Goal: Task Accomplishment & Management: Use online tool/utility

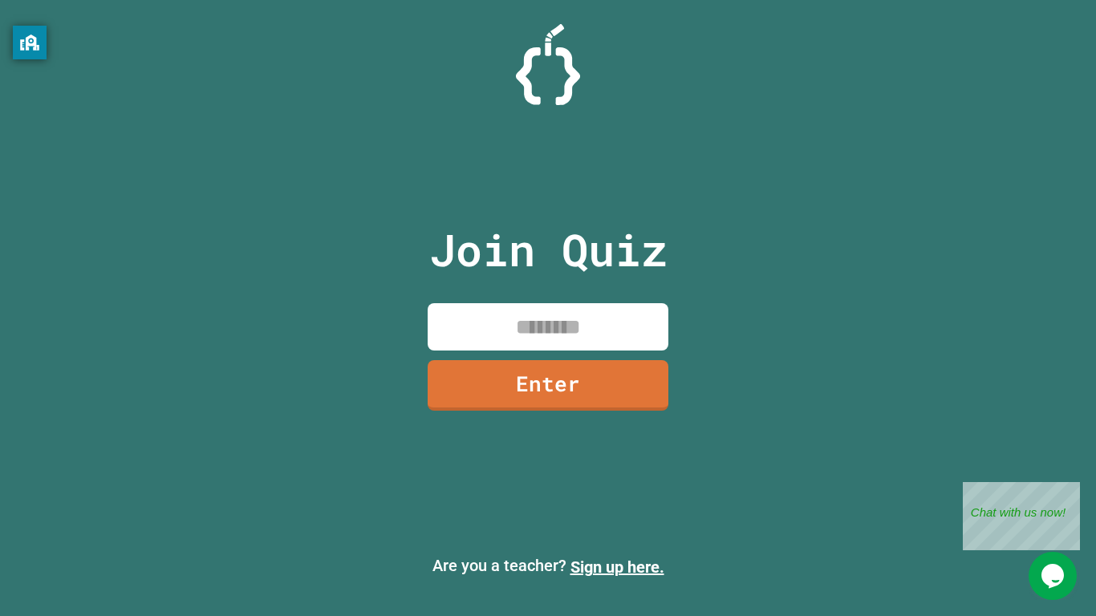
click at [618, 319] on input at bounding box center [548, 326] width 241 height 47
type input "********"
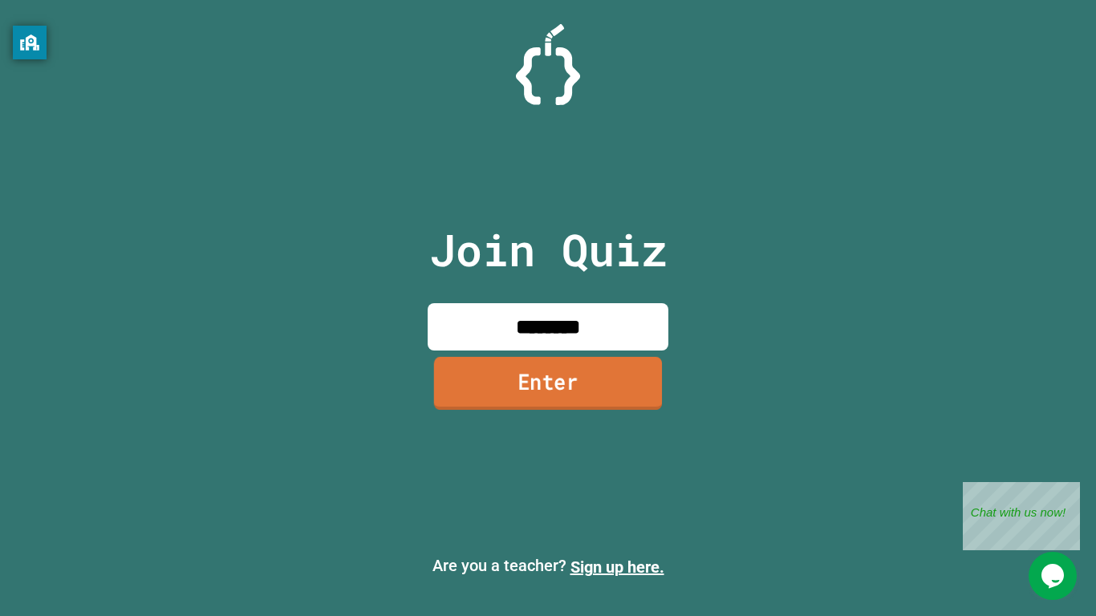
click at [584, 380] on link "Enter" at bounding box center [548, 383] width 228 height 53
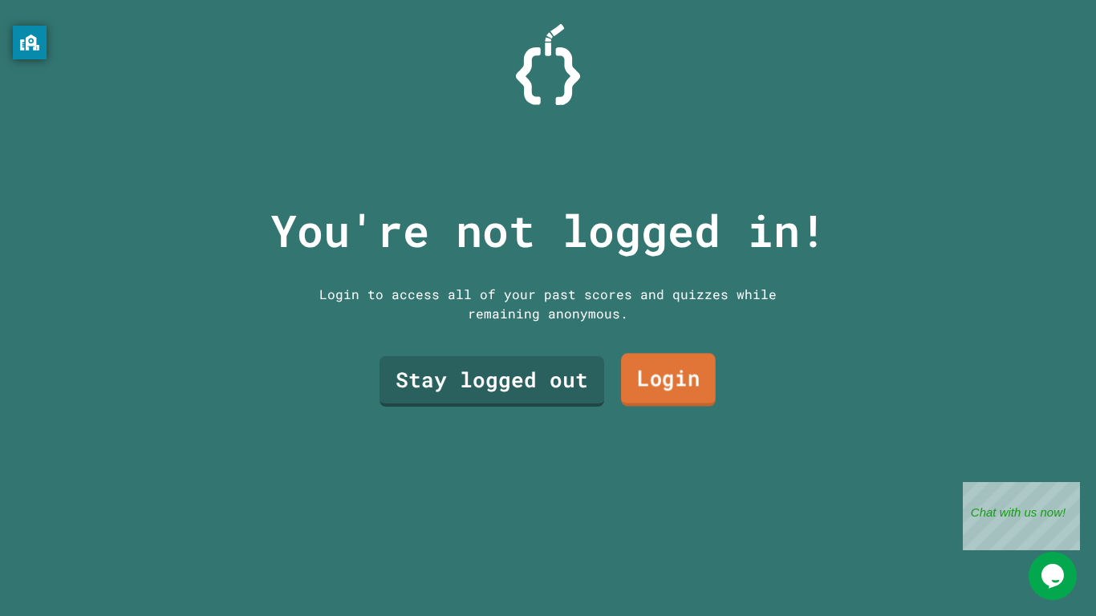
click at [675, 387] on link "Login" at bounding box center [668, 379] width 95 height 53
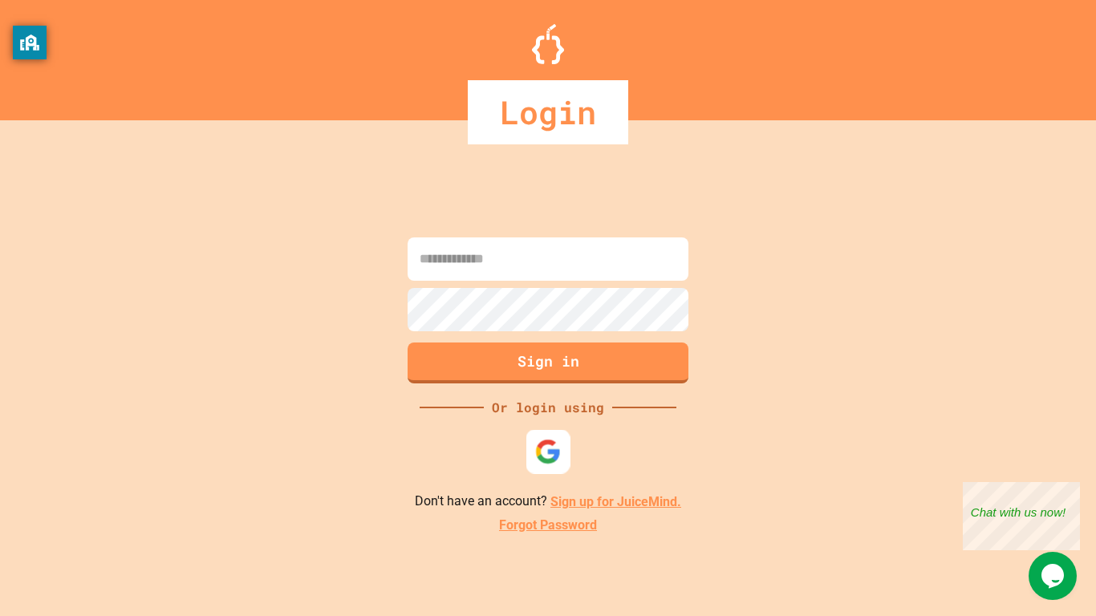
click at [543, 446] on img at bounding box center [548, 452] width 26 height 26
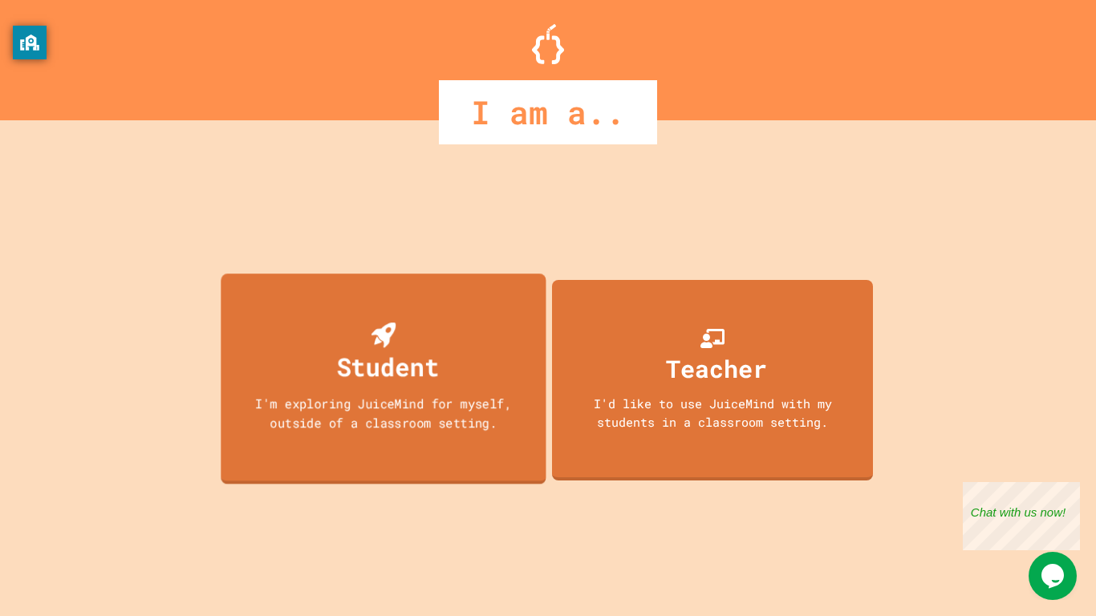
click at [504, 440] on div "Student I'm exploring JuiceMind for myself, outside of a classroom setting." at bounding box center [383, 379] width 325 height 211
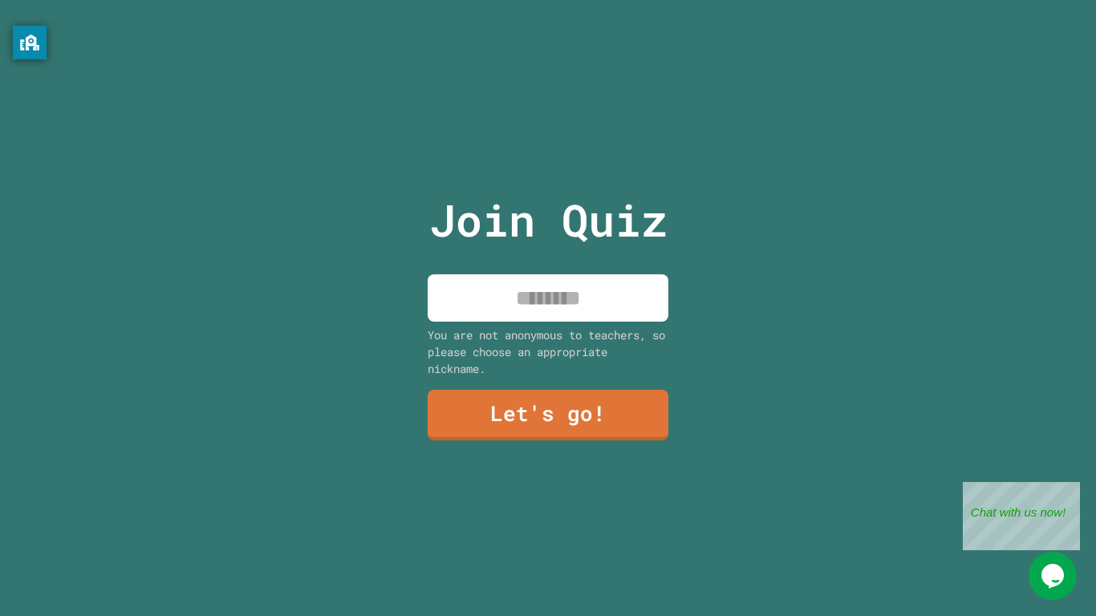
click at [530, 322] on div "Join Quiz You are not anonymous to teachers, so please choose an appropriate ni…" at bounding box center [548, 308] width 270 height 616
click at [528, 301] on input at bounding box center [548, 297] width 241 height 47
type input "*****"
click at [531, 430] on link "Let's go!" at bounding box center [548, 413] width 244 height 53
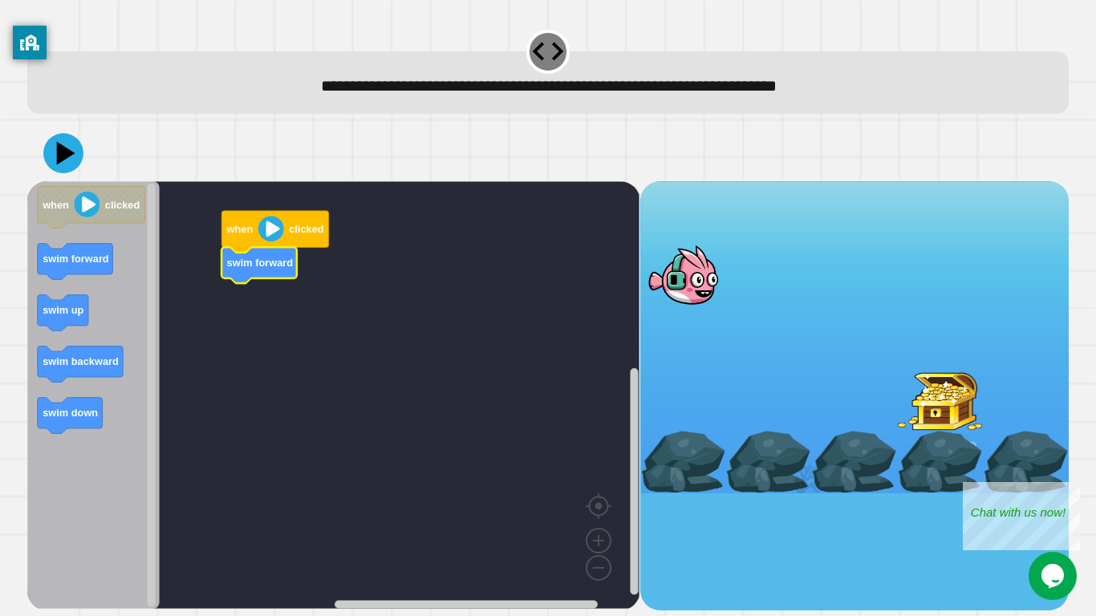
click at [74, 154] on icon at bounding box center [63, 153] width 48 height 48
click at [61, 152] on icon at bounding box center [66, 154] width 22 height 28
click at [62, 142] on icon at bounding box center [63, 153] width 48 height 48
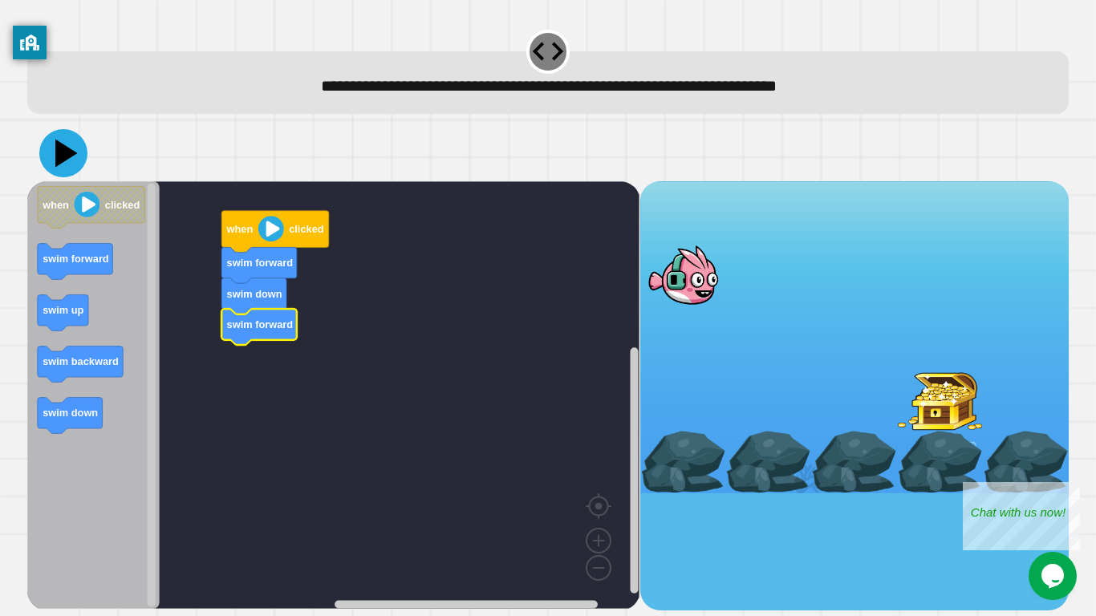
click at [59, 148] on icon at bounding box center [66, 154] width 22 height 28
click at [56, 155] on icon at bounding box center [63, 153] width 48 height 48
click at [55, 152] on icon at bounding box center [63, 153] width 48 height 48
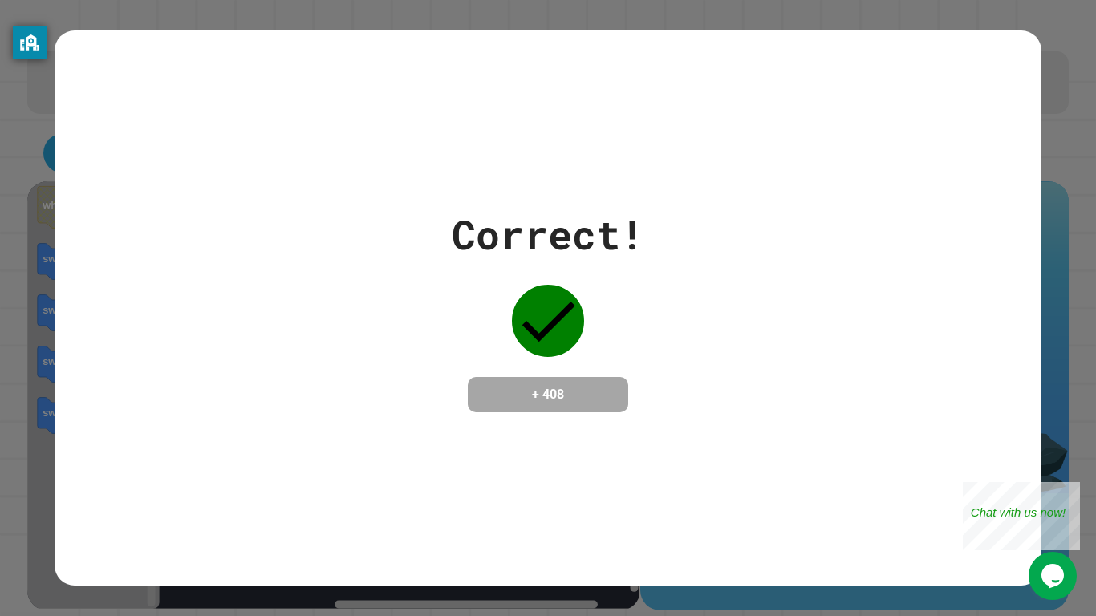
click at [416, 147] on div "Correct! + 408" at bounding box center [548, 307] width 986 height 554
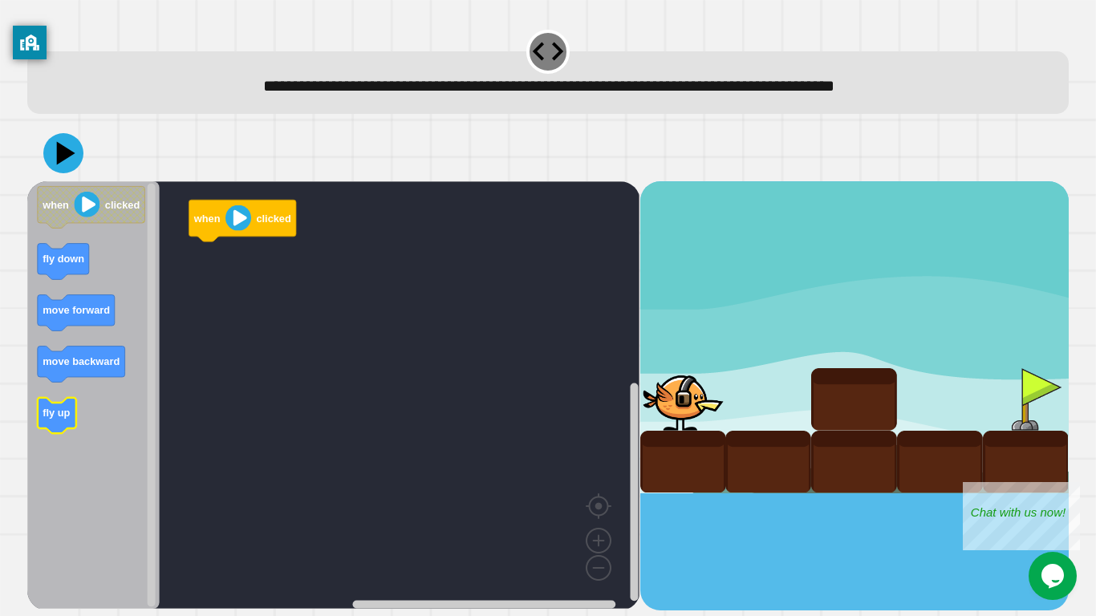
click at [40, 409] on icon "Blockly Workspace" at bounding box center [57, 416] width 39 height 36
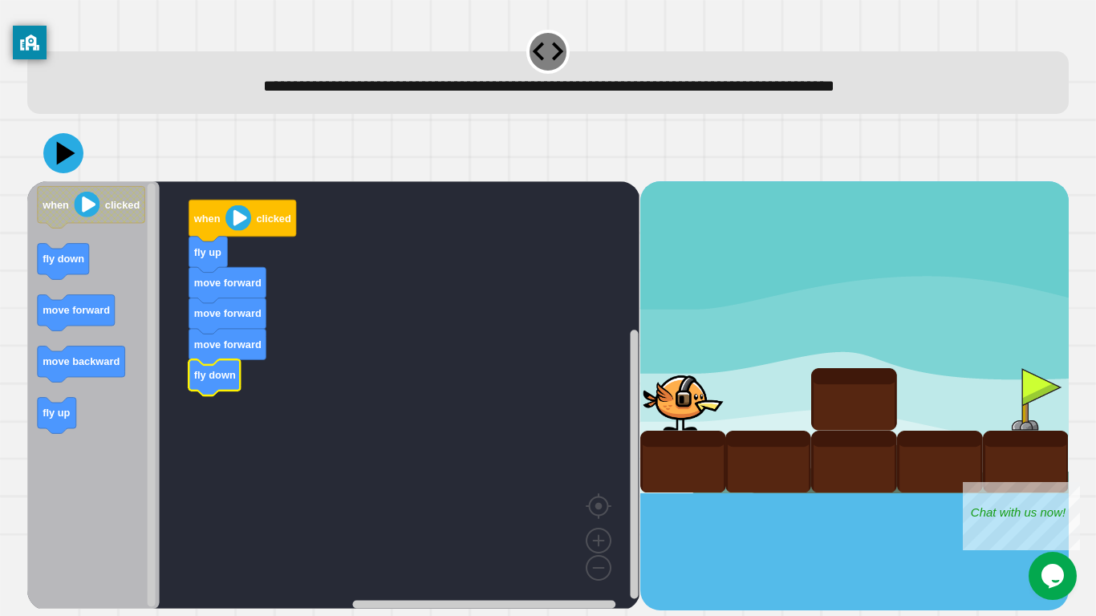
click at [238, 208] on image "Blockly Workspace" at bounding box center [238, 218] width 26 height 26
click at [59, 148] on icon at bounding box center [66, 154] width 22 height 28
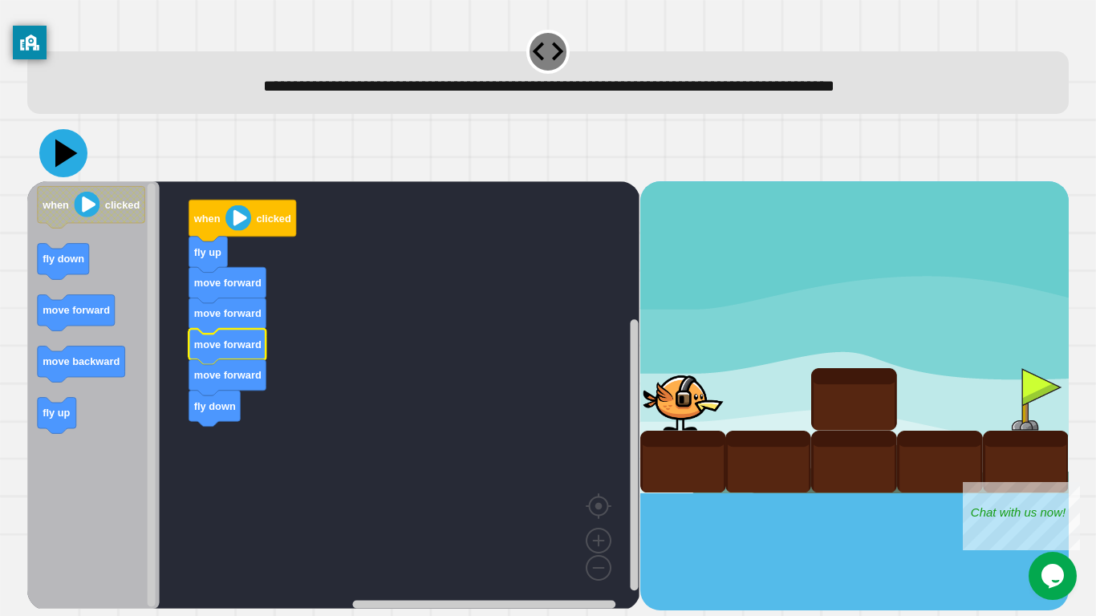
click at [51, 150] on icon at bounding box center [63, 153] width 48 height 48
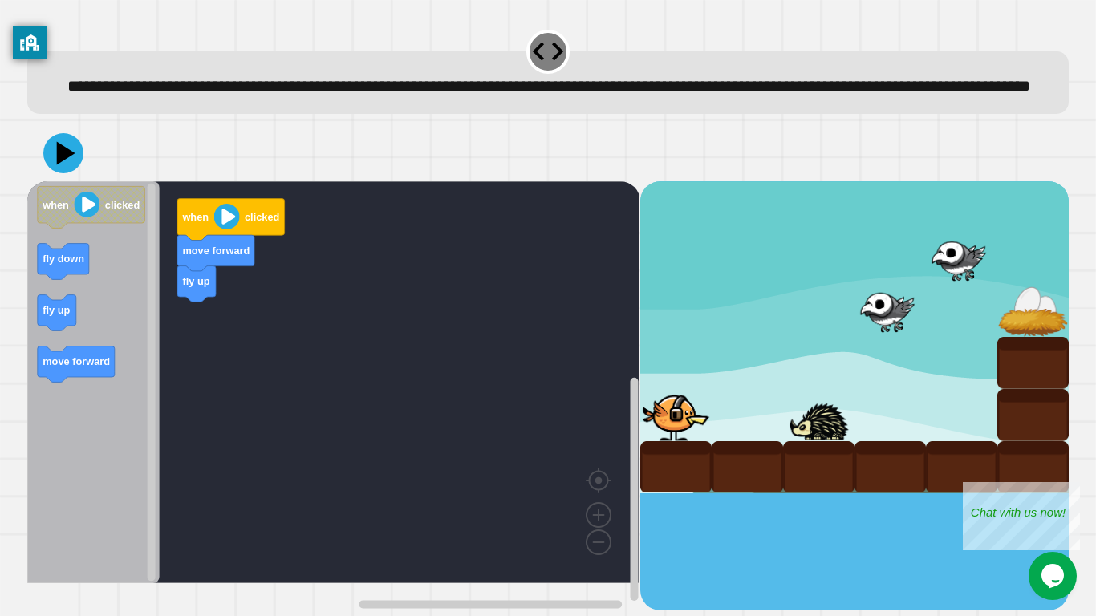
click at [235, 229] on image "Blockly Workspace" at bounding box center [227, 217] width 26 height 26
click at [217, 229] on image "Blockly Workspace" at bounding box center [227, 217] width 26 height 26
click at [54, 160] on div at bounding box center [547, 153] width 1041 height 56
click at [59, 168] on icon at bounding box center [66, 154] width 22 height 28
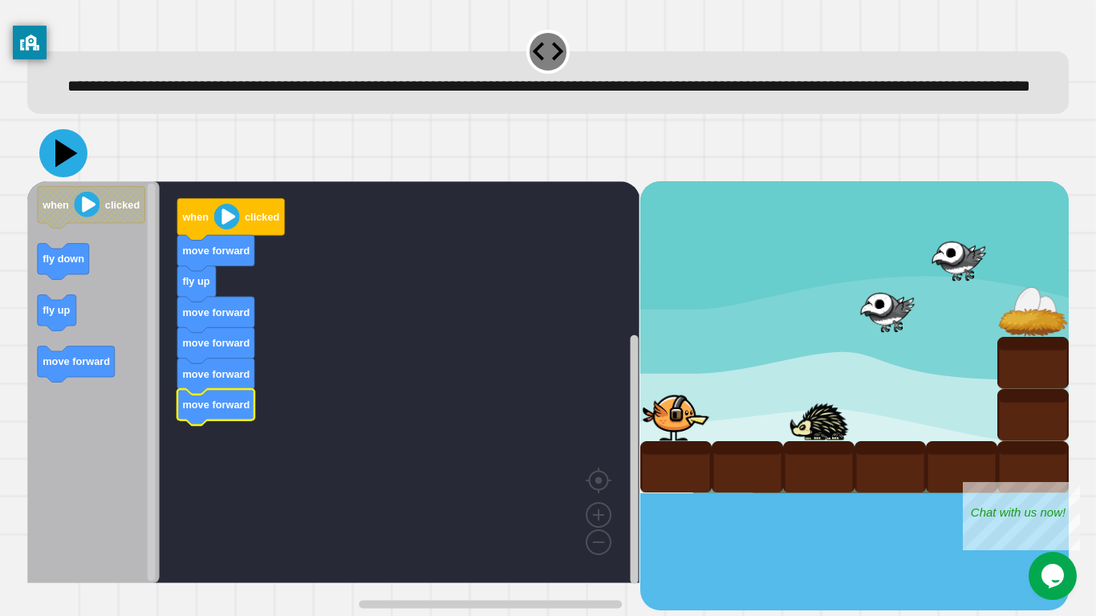
click at [55, 175] on icon at bounding box center [63, 153] width 48 height 48
click at [45, 317] on icon "Blockly Workspace" at bounding box center [93, 382] width 132 height 402
click at [62, 168] on icon at bounding box center [66, 154] width 22 height 28
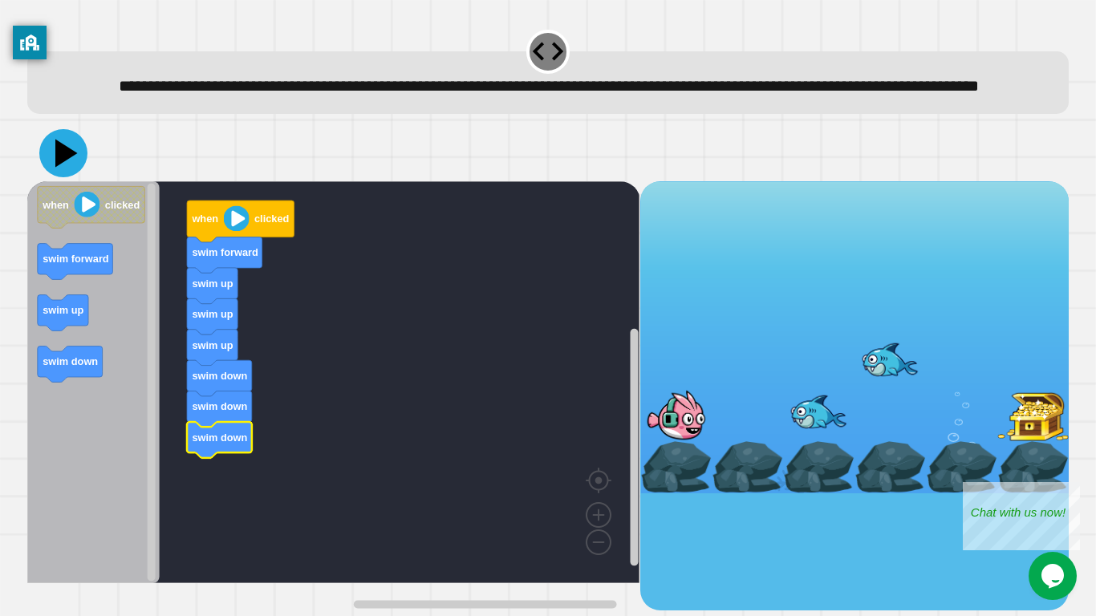
click at [53, 172] on icon at bounding box center [63, 153] width 48 height 48
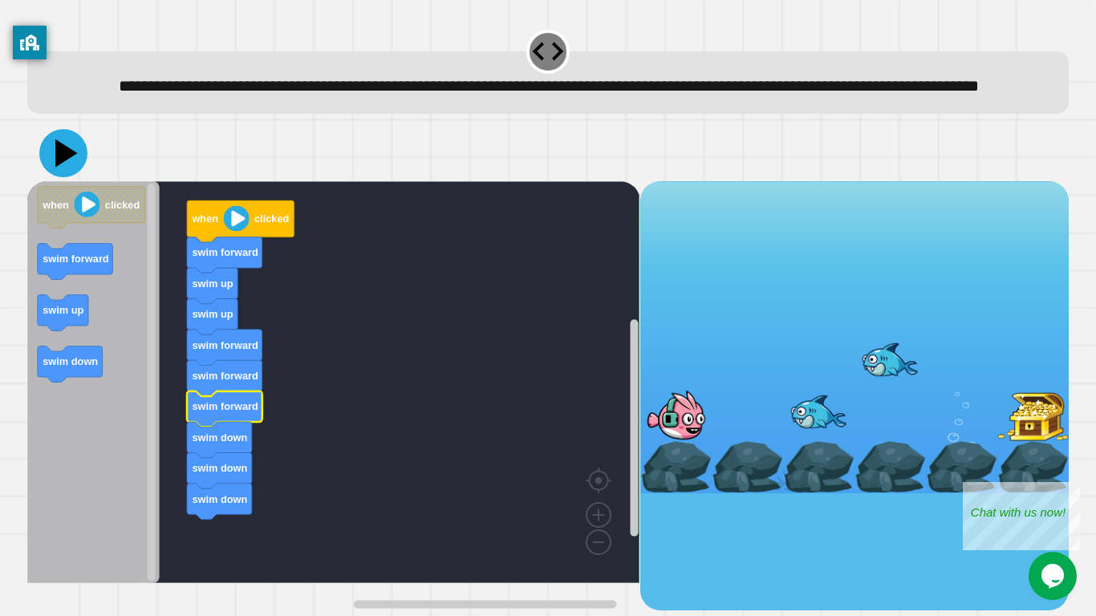
click at [56, 177] on icon at bounding box center [63, 153] width 48 height 48
click at [69, 176] on icon at bounding box center [63, 153] width 48 height 48
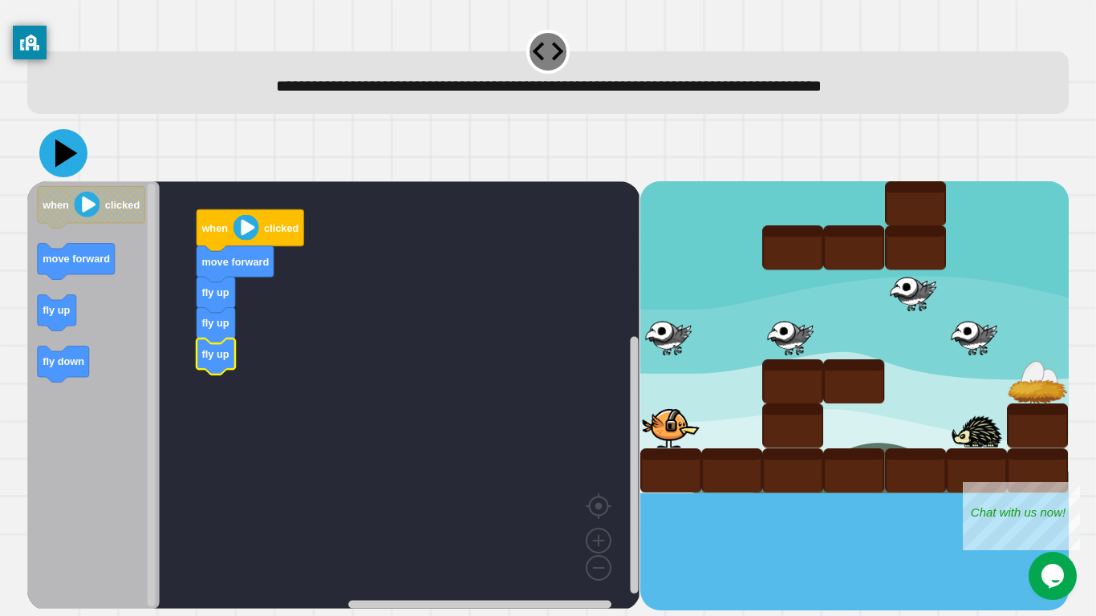
click at [70, 158] on icon at bounding box center [63, 153] width 48 height 48
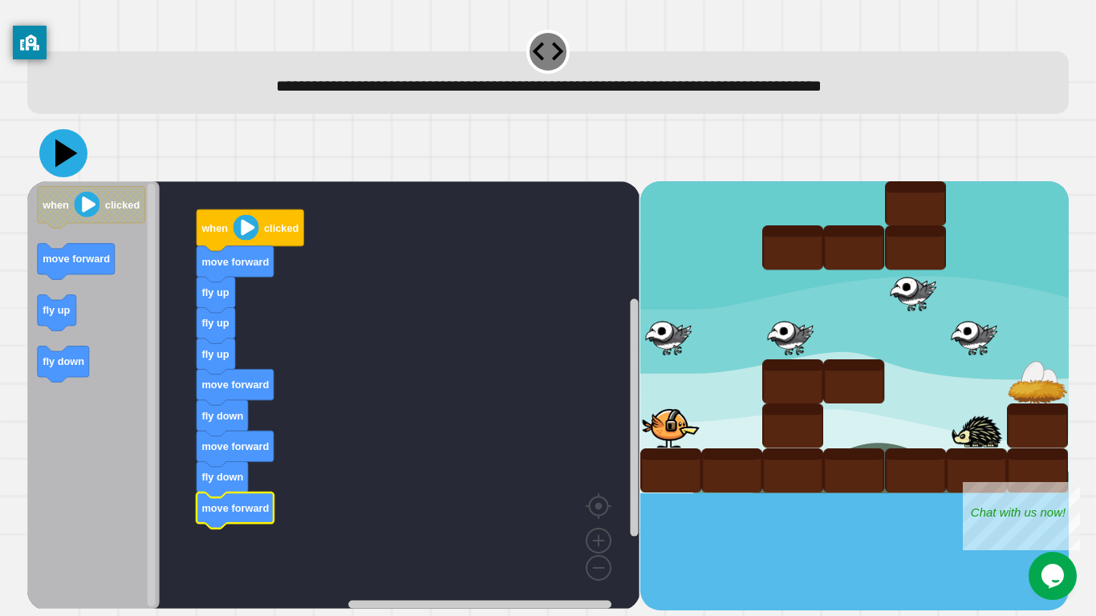
click at [54, 168] on icon at bounding box center [63, 153] width 48 height 48
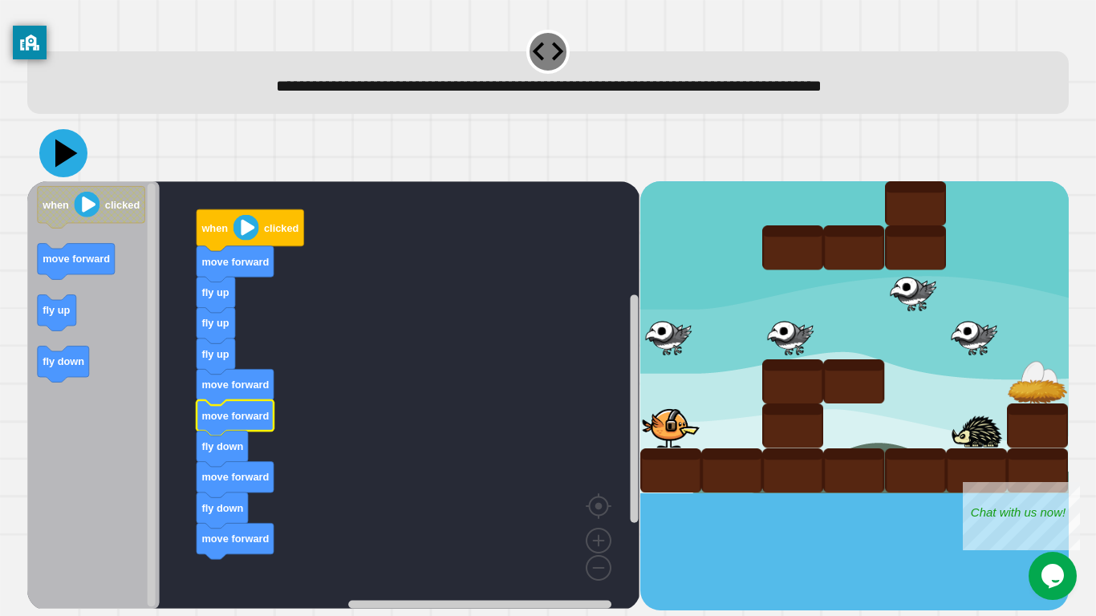
click at [67, 134] on button at bounding box center [63, 153] width 48 height 48
click at [70, 161] on icon at bounding box center [63, 153] width 48 height 48
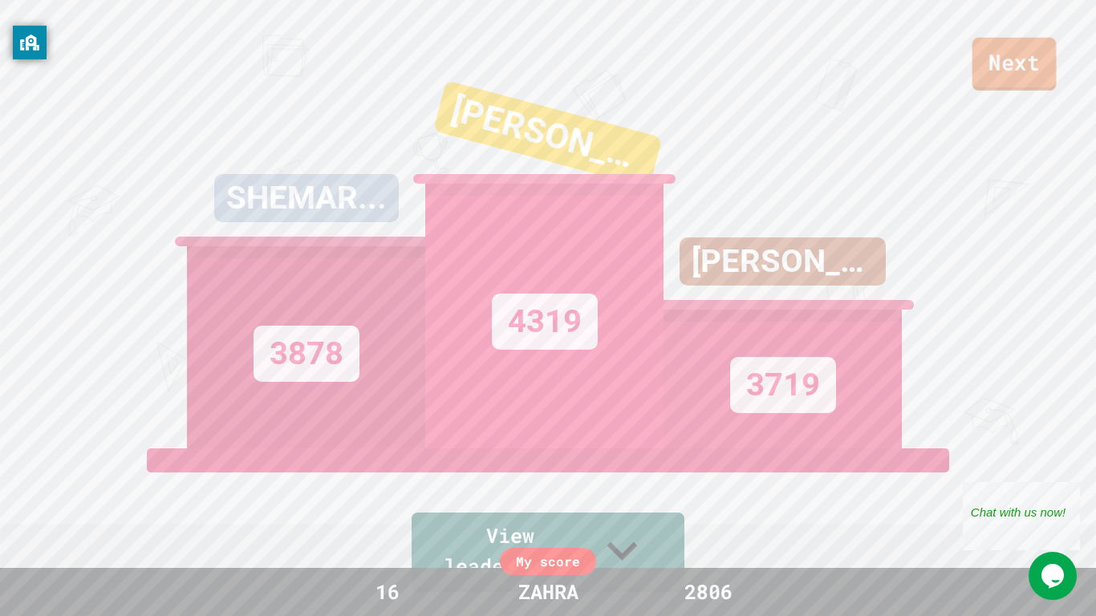
click at [1028, 51] on link "Next" at bounding box center [1014, 64] width 84 height 53
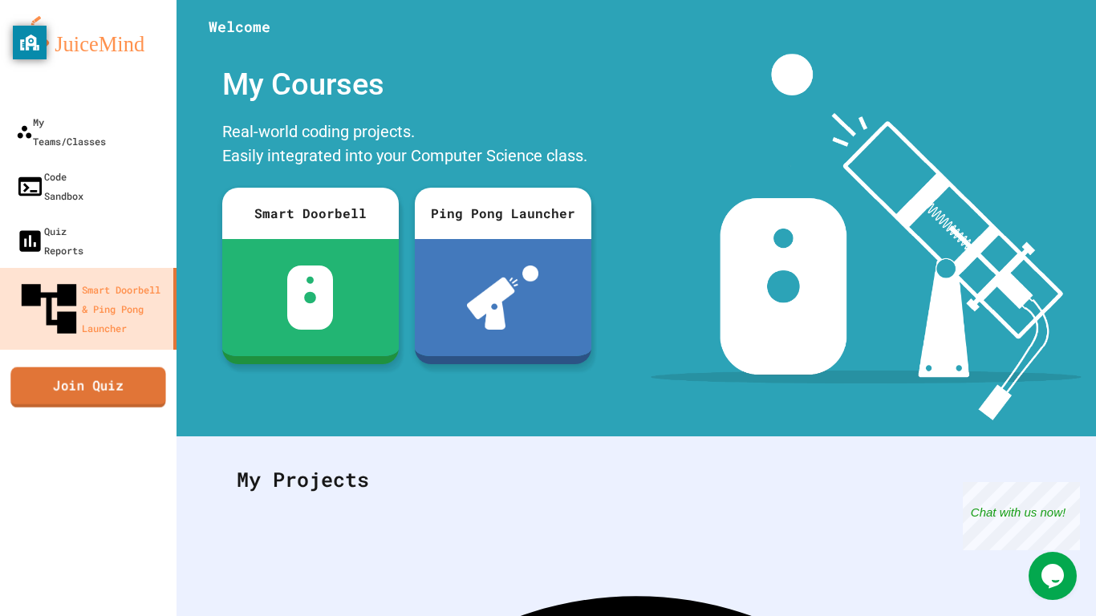
click at [83, 367] on link "Join Quiz" at bounding box center [87, 387] width 155 height 40
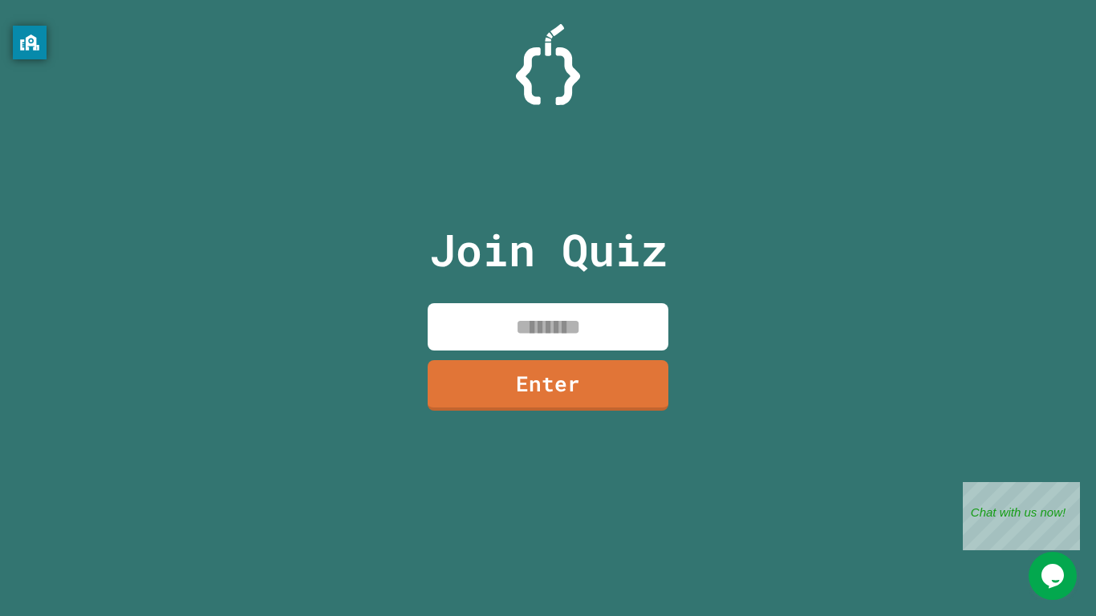
click at [612, 336] on input at bounding box center [548, 326] width 241 height 47
type input "********"
click at [606, 386] on link "Enter" at bounding box center [547, 384] width 233 height 53
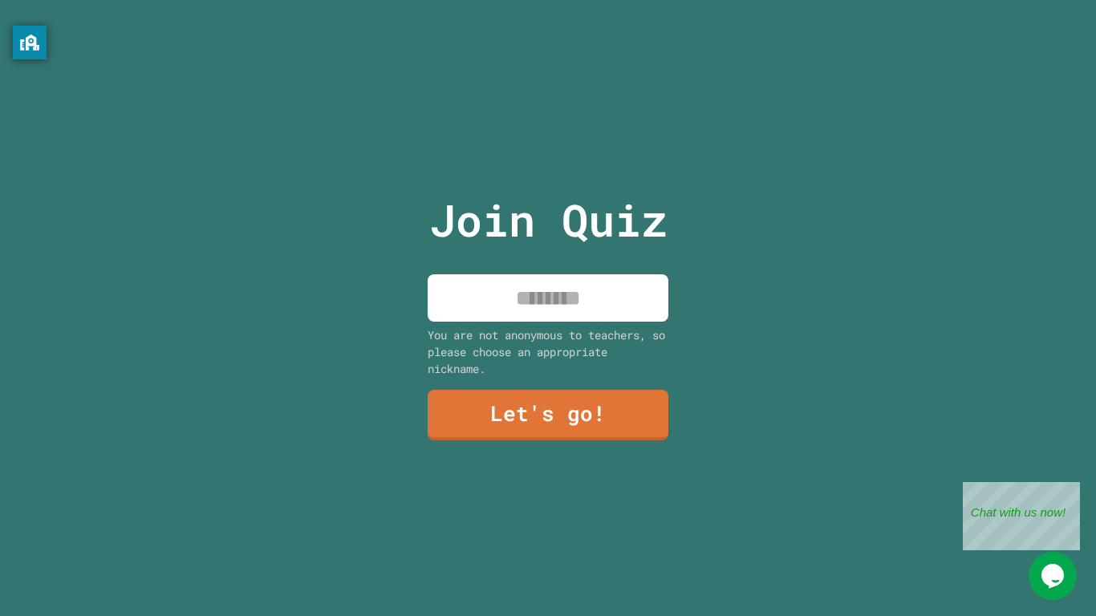
click at [582, 302] on input at bounding box center [548, 297] width 241 height 47
type input "*******"
click at [519, 412] on link "Let's go!" at bounding box center [547, 413] width 235 height 53
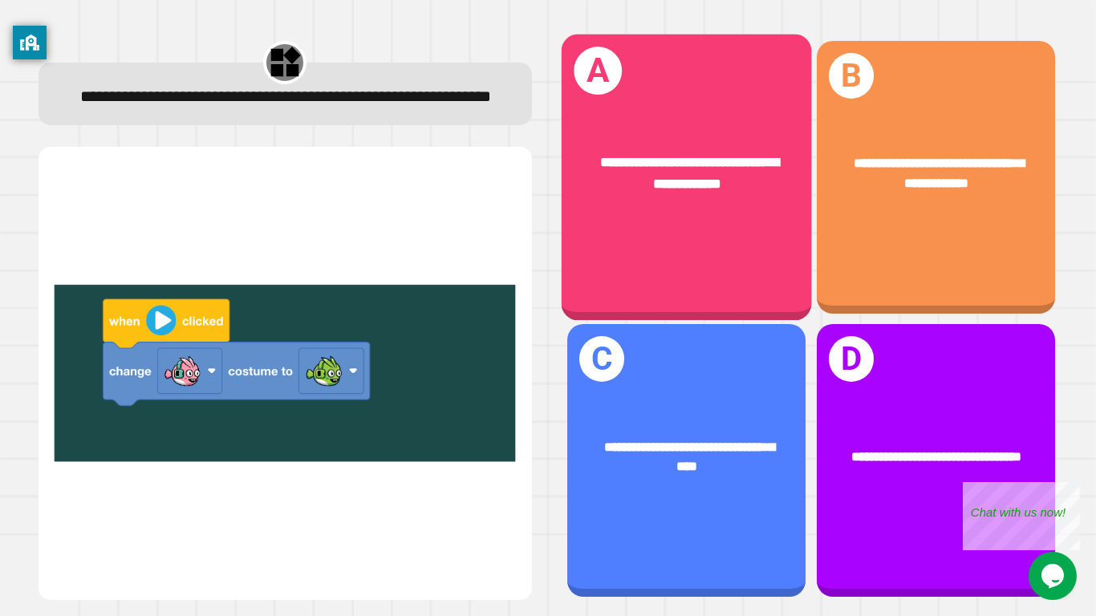
click at [639, 262] on div "**********" at bounding box center [686, 177] width 250 height 286
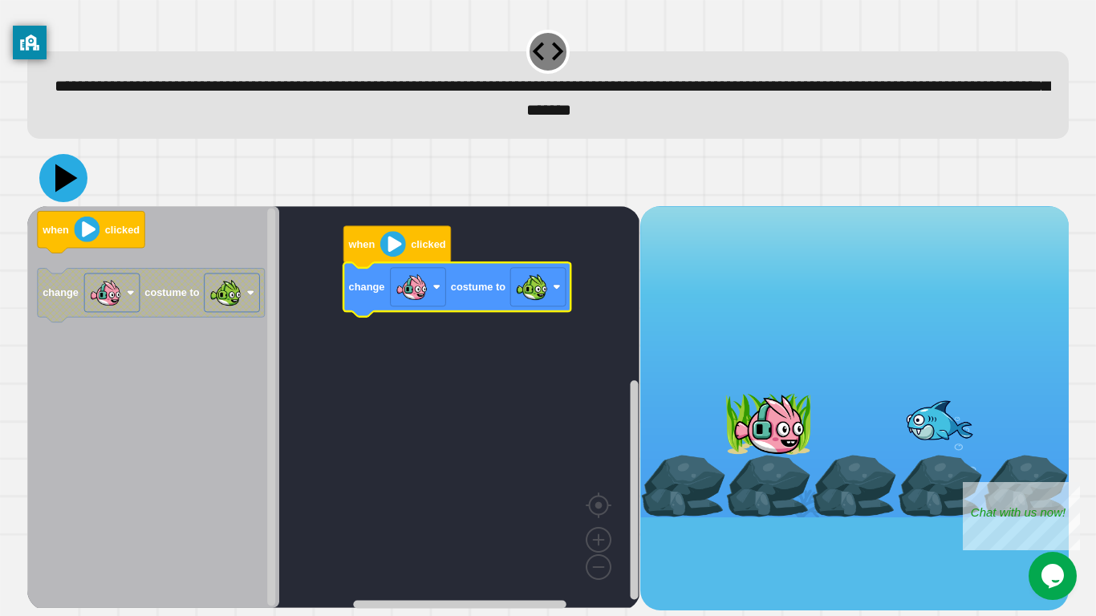
click at [71, 176] on icon at bounding box center [63, 178] width 48 height 48
